Goal: Task Accomplishment & Management: Manage account settings

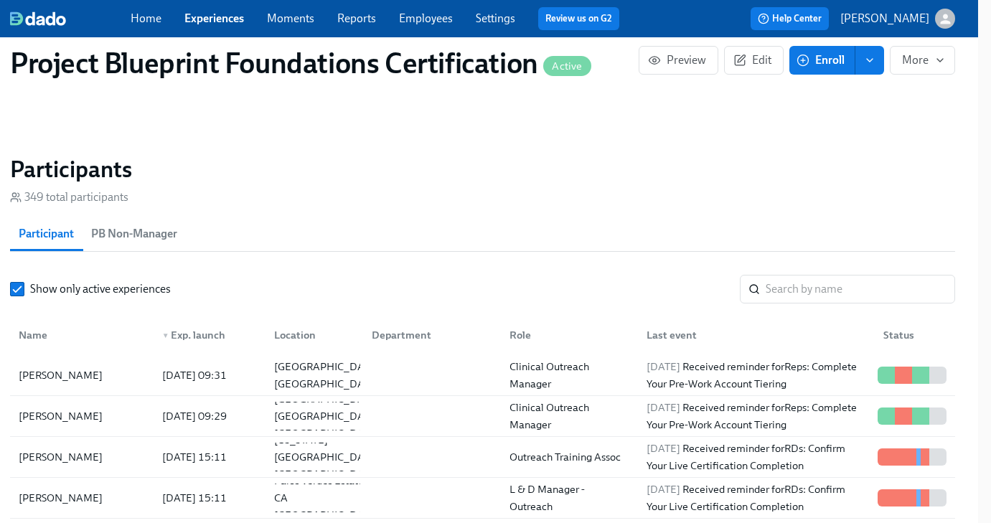
scroll to position [982, 13]
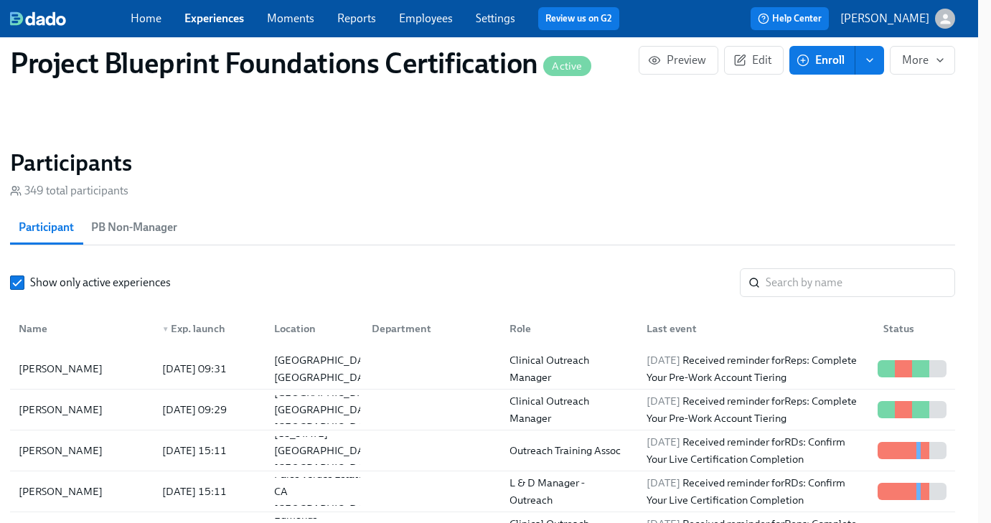
click at [812, 287] on input "search" at bounding box center [860, 282] width 189 height 29
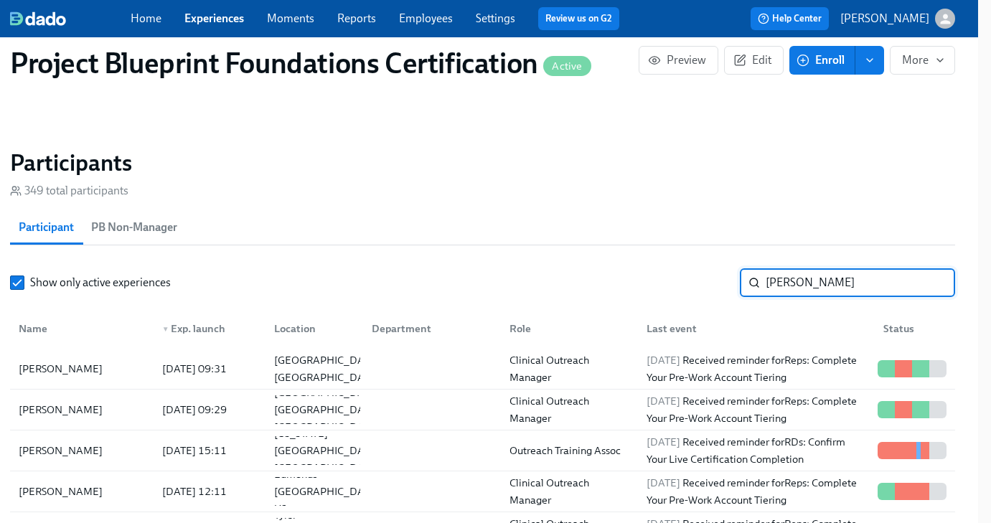
type input "[PERSON_NAME]"
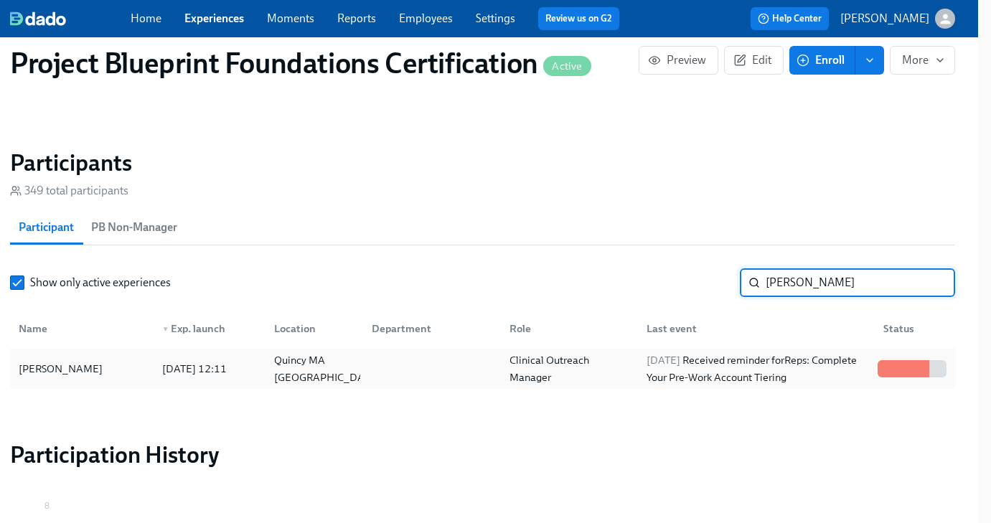
click at [232, 376] on div "[DATE] 12:11" at bounding box center [194, 368] width 76 height 17
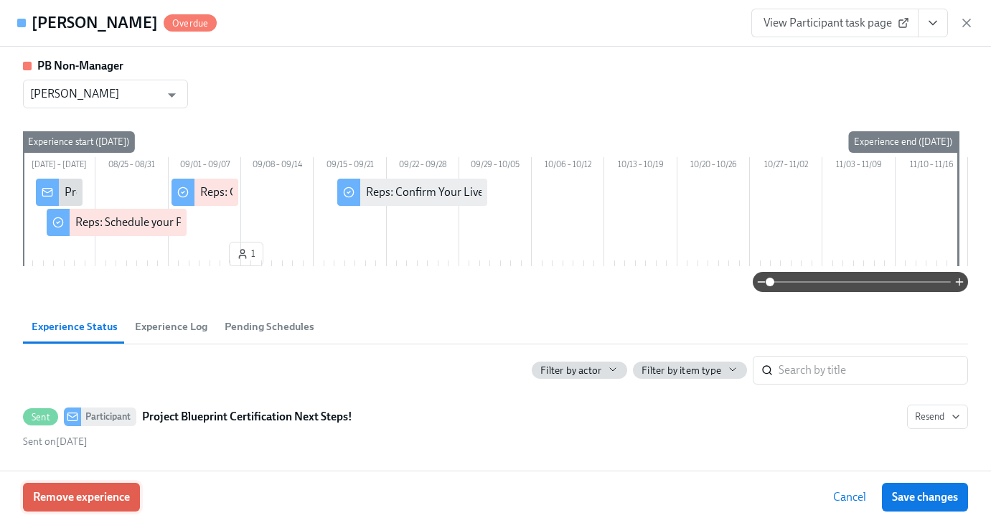
click at [116, 499] on span "Remove experience" at bounding box center [81, 497] width 97 height 14
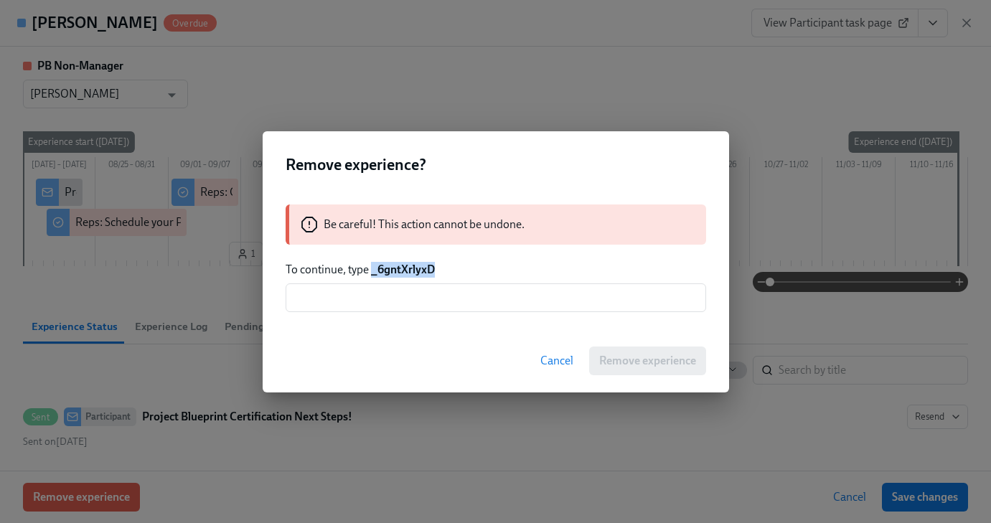
drag, startPoint x: 446, startPoint y: 271, endPoint x: 372, endPoint y: 274, distance: 73.3
click at [372, 274] on p "To continue, type _6gntXrlyxD" at bounding box center [496, 270] width 420 height 16
copy strong "_6gntXrlyxD"
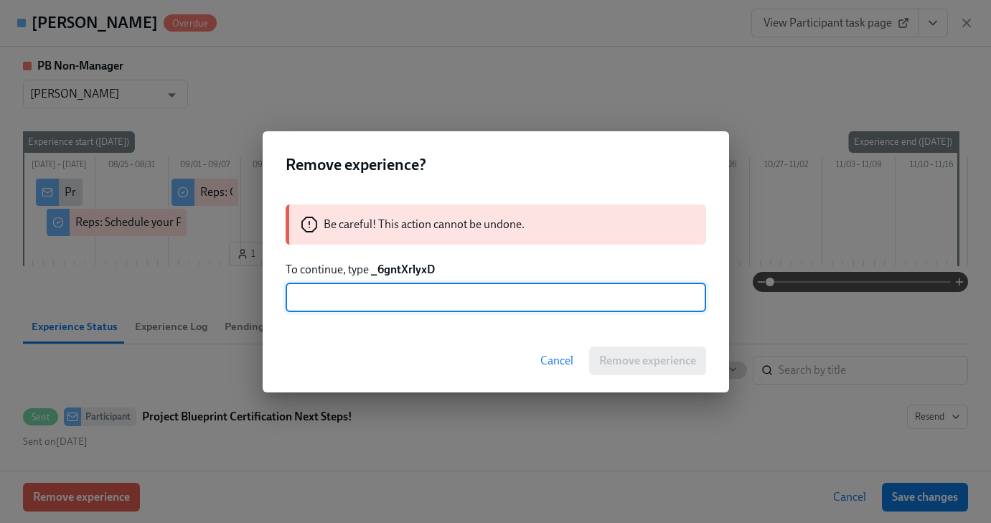
click at [385, 308] on input "text" at bounding box center [496, 297] width 420 height 29
paste input "_6gntXrlyxD"
type input "_6gntXrlyxD"
click at [662, 357] on span "Remove experience" at bounding box center [647, 361] width 97 height 14
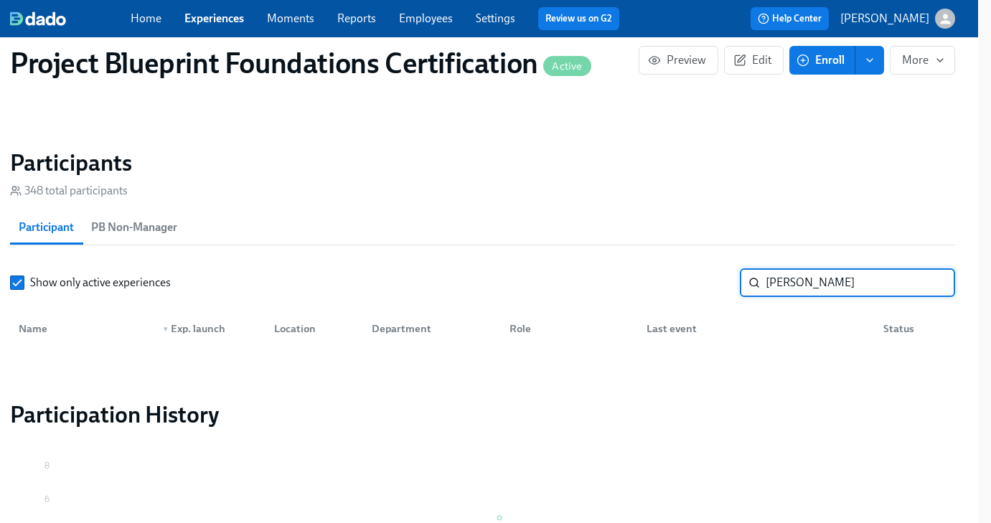
drag, startPoint x: 811, startPoint y: 290, endPoint x: 715, endPoint y: 280, distance: 96.7
click at [715, 280] on div "Show only active experiences [PERSON_NAME] ​" at bounding box center [482, 282] width 945 height 29
type input "[PERSON_NAME]"
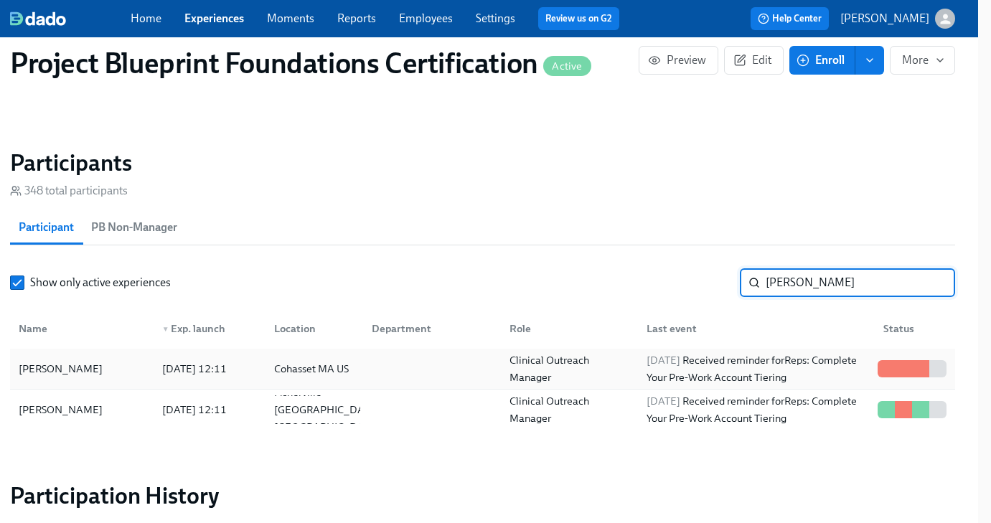
click at [85, 374] on div "[PERSON_NAME]" at bounding box center [82, 368] width 138 height 29
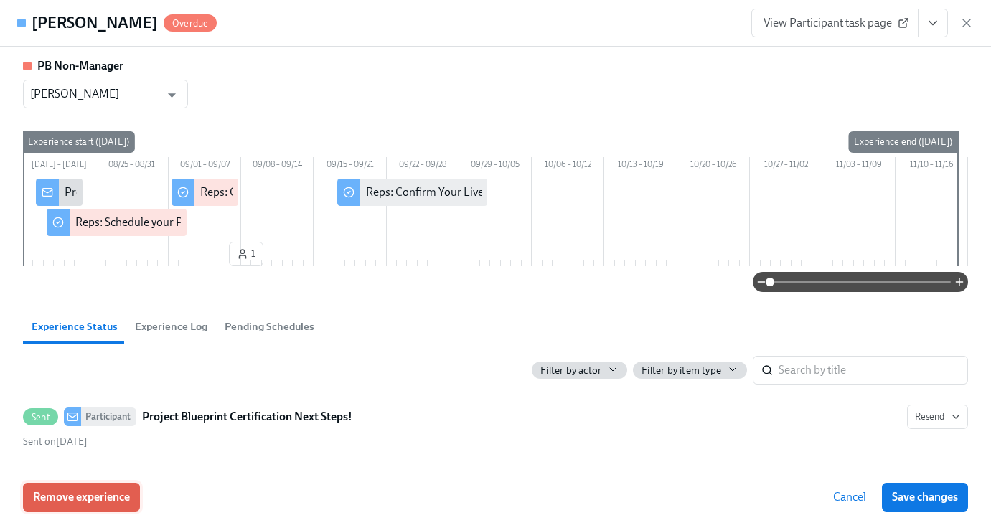
click at [96, 497] on span "Remove experience" at bounding box center [81, 497] width 97 height 14
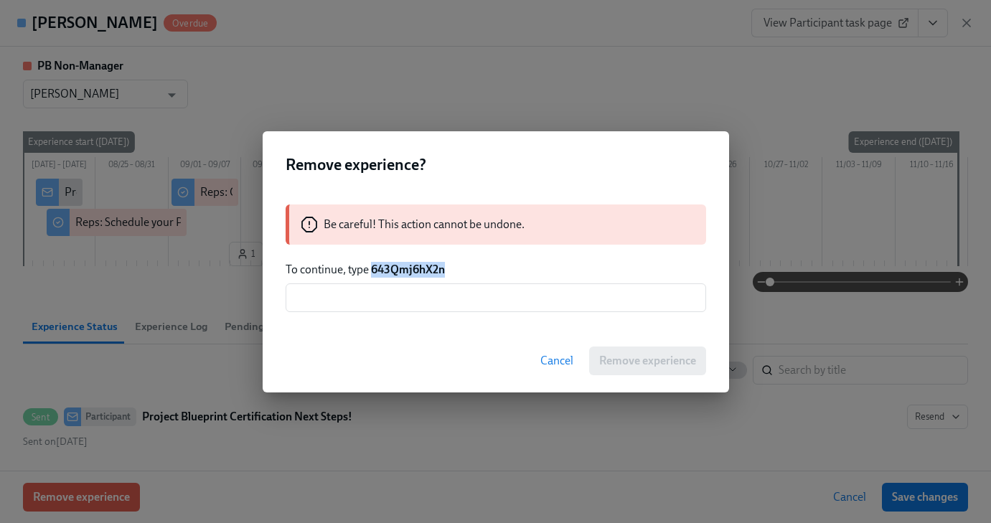
drag, startPoint x: 371, startPoint y: 268, endPoint x: 453, endPoint y: 269, distance: 82.5
click at [453, 269] on p "To continue, type 643Qmj6hX2n" at bounding box center [496, 270] width 420 height 16
copy strong "643Qmj6hX2n"
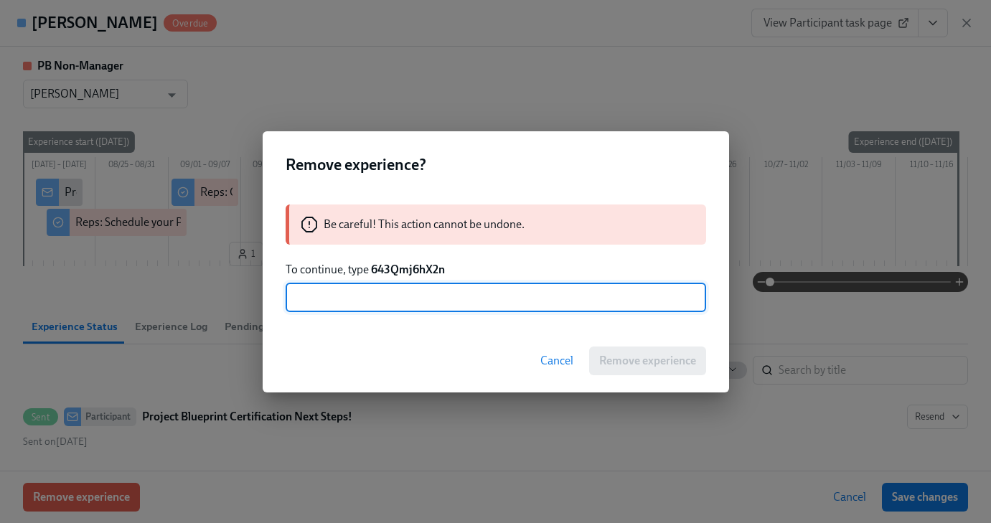
click at [418, 301] on input "text" at bounding box center [496, 297] width 420 height 29
paste input "643Qmj6hX2n"
type input "643Qmj6hX2n"
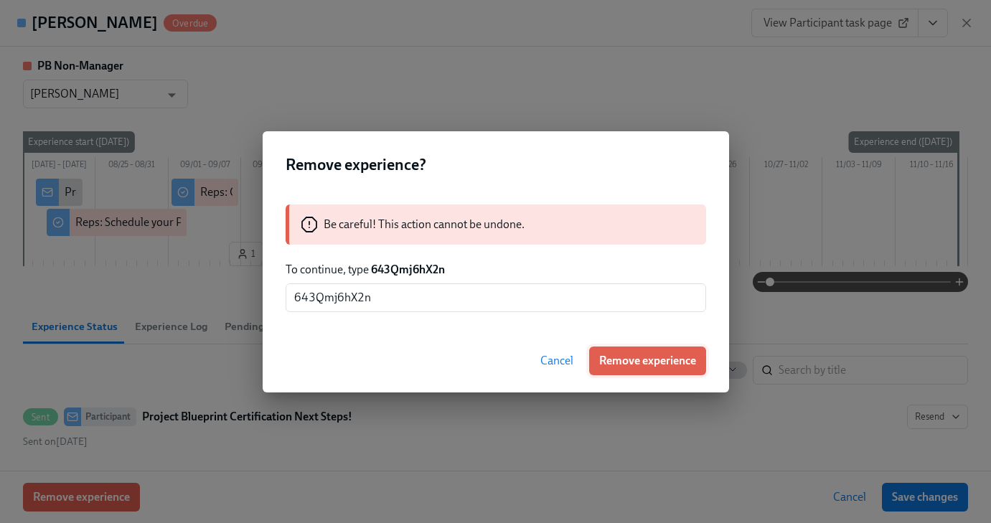
click at [641, 362] on span "Remove experience" at bounding box center [647, 361] width 97 height 14
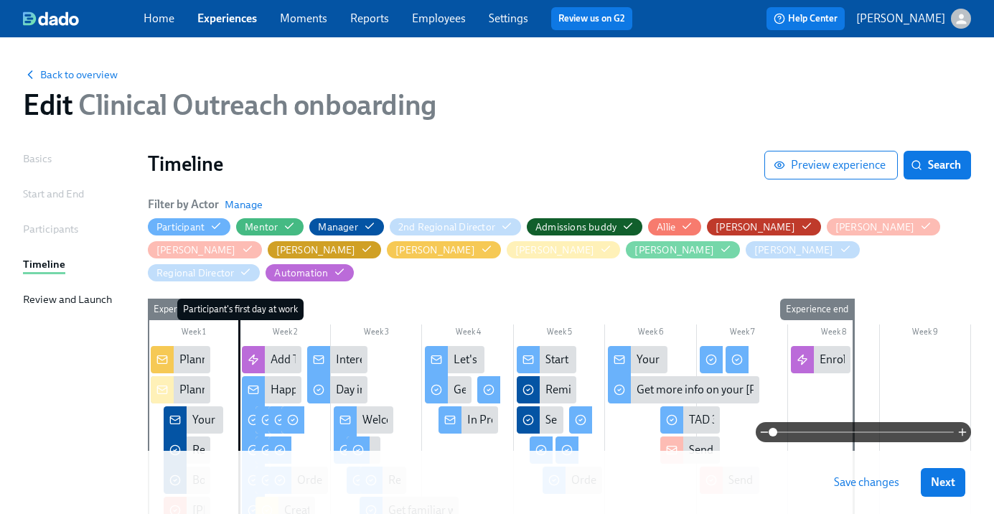
click at [881, 486] on span "Save changes" at bounding box center [866, 482] width 65 height 14
